Goal: Information Seeking & Learning: Learn about a topic

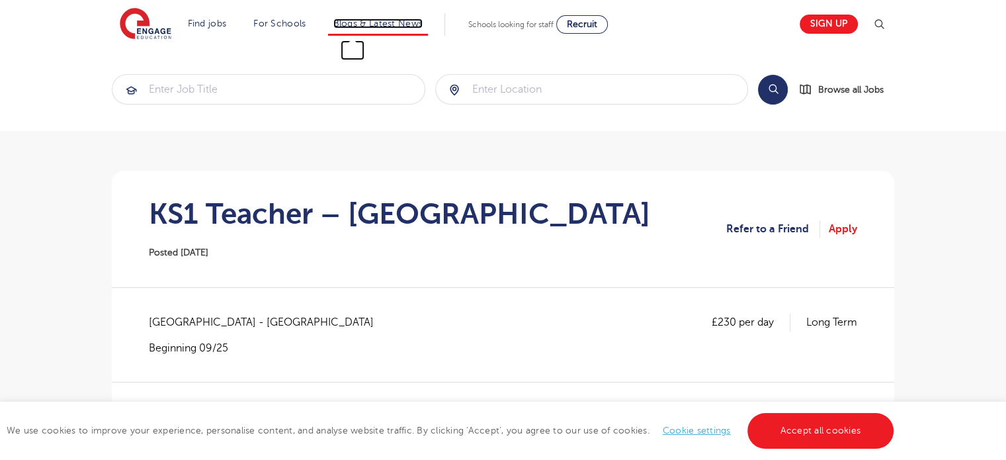
click at [392, 26] on link "Blogs & Latest News" at bounding box center [378, 24] width 90 height 10
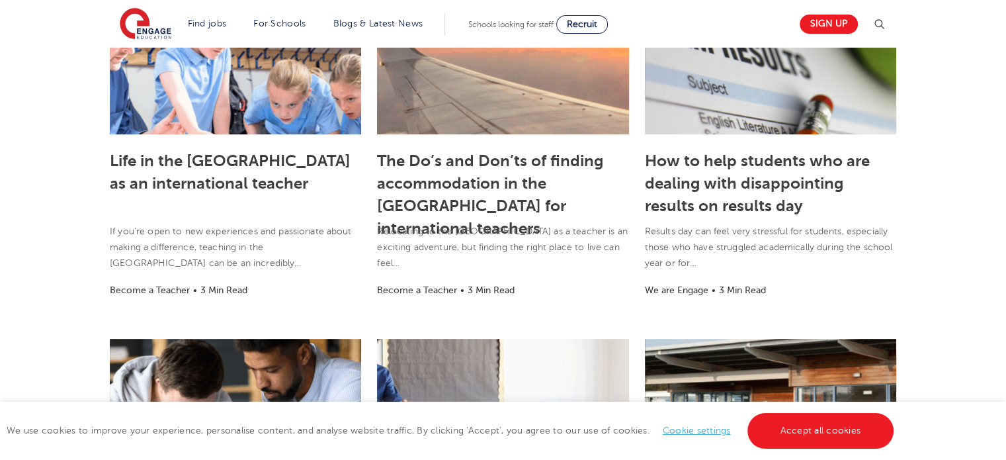
scroll to position [401, 0]
